Goal: Obtain resource: Obtain resource

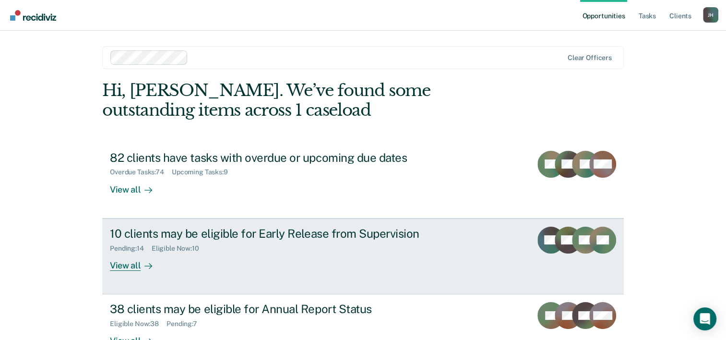
click at [331, 230] on div "10 clients may be eligible for Early Release from Supervision" at bounding box center [278, 234] width 337 height 14
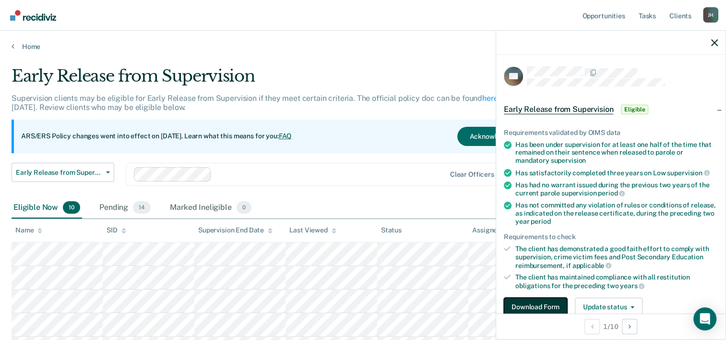
click at [524, 300] on button "Download Form" at bounding box center [535, 307] width 63 height 19
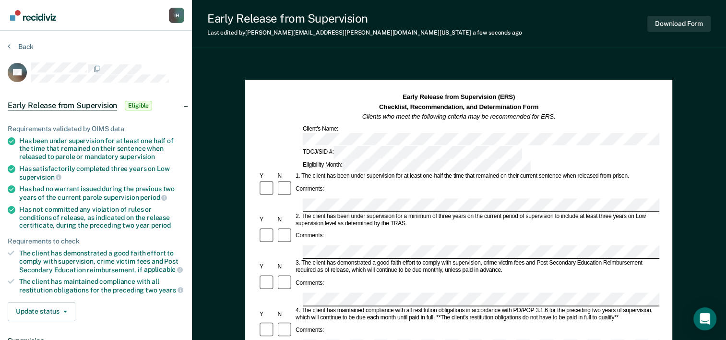
click at [406, 173] on div "1. The client has been under supervision for at least one-half the time that re…" at bounding box center [476, 176] width 365 height 7
click at [450, 180] on div "Comments:" at bounding box center [458, 189] width 401 height 18
click at [320, 227] on div "Comments:" at bounding box center [458, 236] width 401 height 18
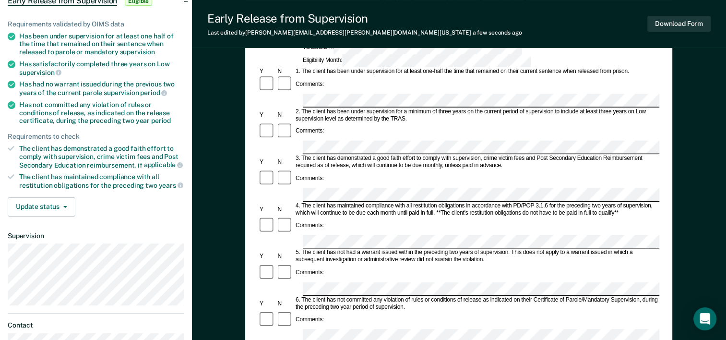
scroll to position [109, 0]
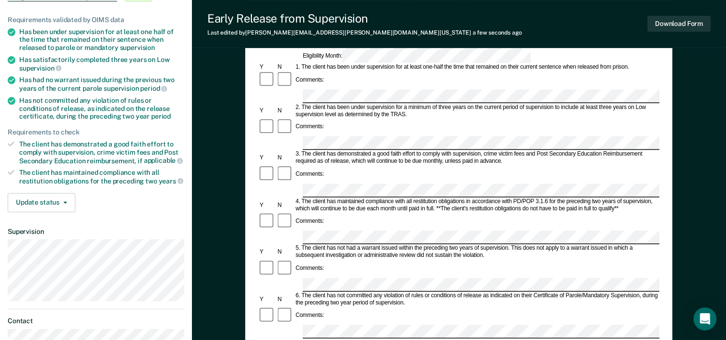
click at [311, 275] on form "Early Release from Supervision (ERS) Checklist, Recommendation, and Determinati…" at bounding box center [458, 331] width 401 height 695
click at [662, 25] on button "Download Form" at bounding box center [678, 24] width 63 height 16
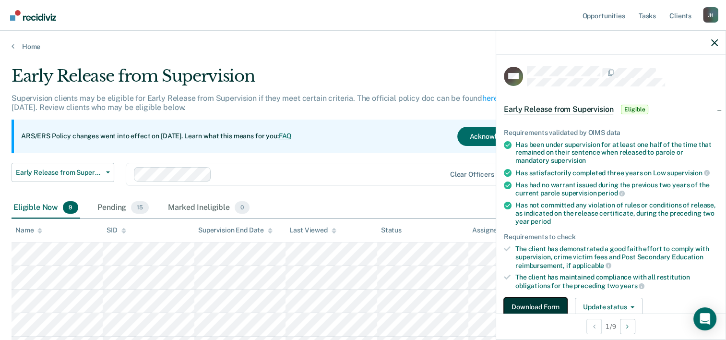
click at [511, 301] on button "Download Form" at bounding box center [535, 307] width 63 height 19
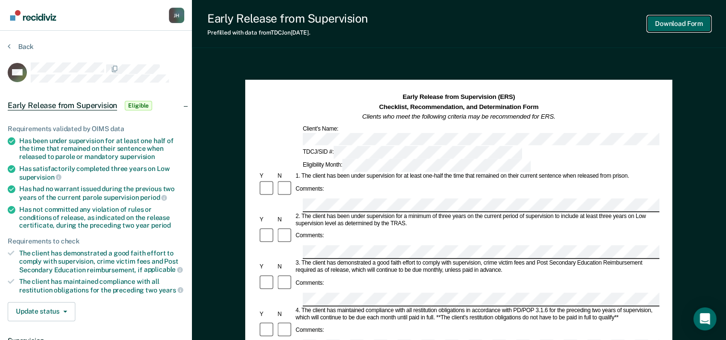
click at [658, 20] on button "Download Form" at bounding box center [678, 24] width 63 height 16
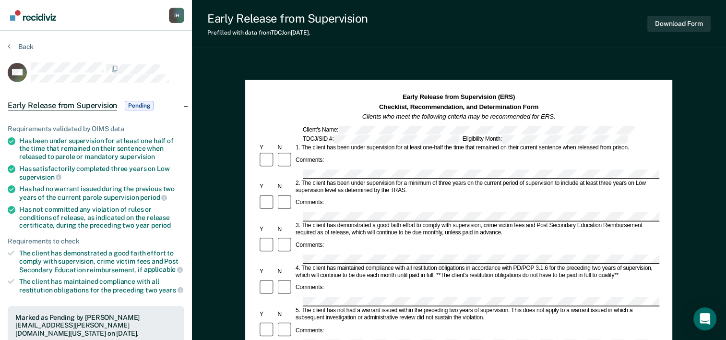
click at [359, 163] on div "Comments:" at bounding box center [458, 160] width 401 height 18
